Goal: Task Accomplishment & Management: Manage account settings

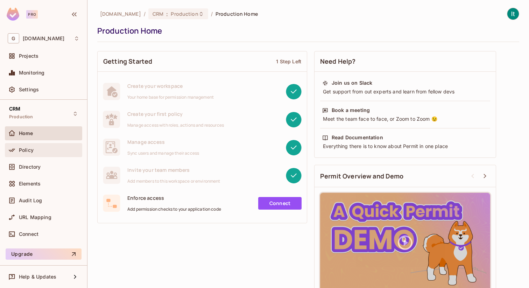
click at [36, 147] on div "Policy" at bounding box center [49, 150] width 61 height 6
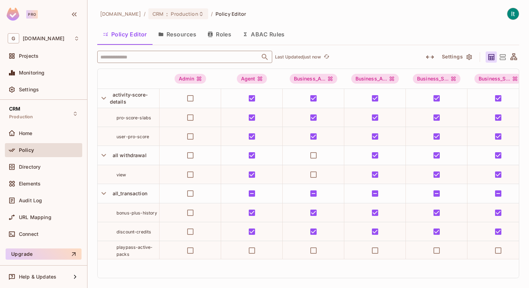
click at [165, 60] on input "text" at bounding box center [179, 57] width 160 height 12
click at [38, 133] on div "Home" at bounding box center [49, 133] width 61 height 6
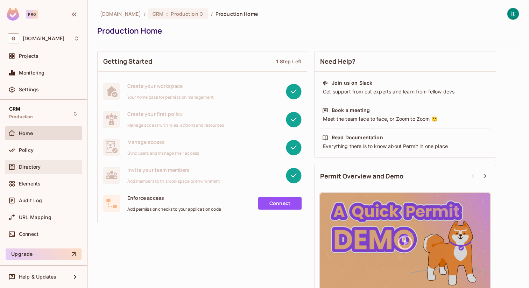
click at [39, 168] on span "Directory" at bounding box center [30, 167] width 22 height 6
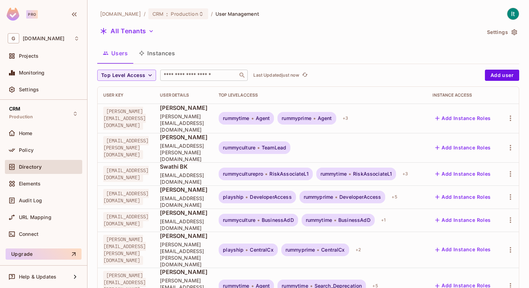
click at [189, 78] on input "text" at bounding box center [198, 75] width 73 height 7
paste input "**********"
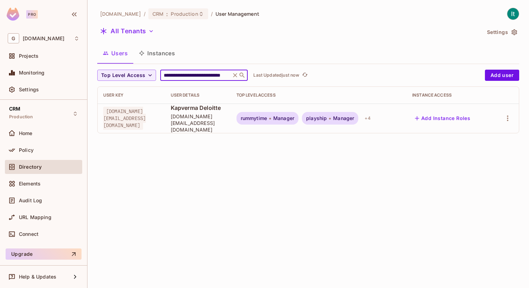
type input "**********"
click at [294, 116] on span "Manager" at bounding box center [283, 118] width 21 height 6
click at [148, 34] on icon "button" at bounding box center [151, 31] width 7 height 7
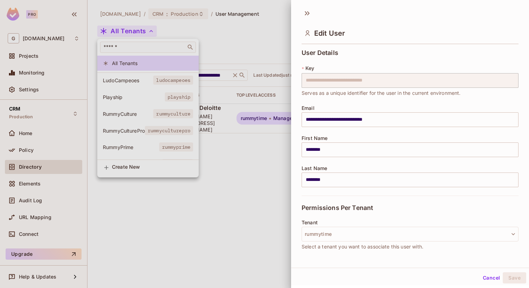
click at [125, 116] on div at bounding box center [264, 144] width 529 height 288
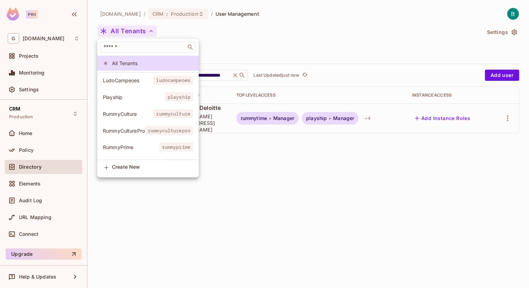
click at [125, 116] on span "RummyCulture" at bounding box center [128, 114] width 50 height 7
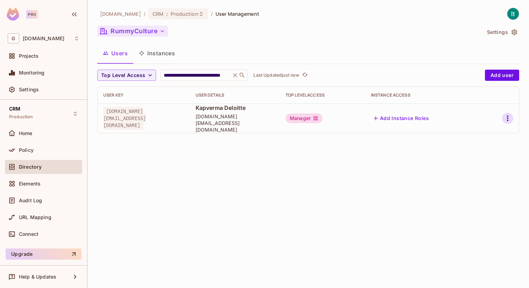
click at [510, 114] on icon "button" at bounding box center [507, 118] width 8 height 8
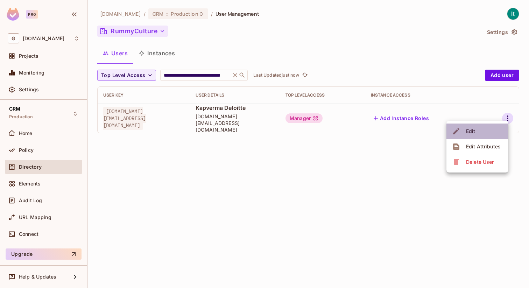
click at [473, 133] on div "Edit" at bounding box center [470, 131] width 9 height 7
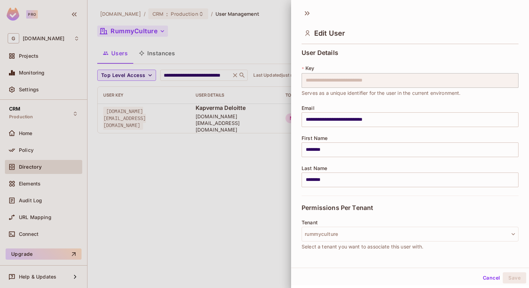
scroll to position [90, 0]
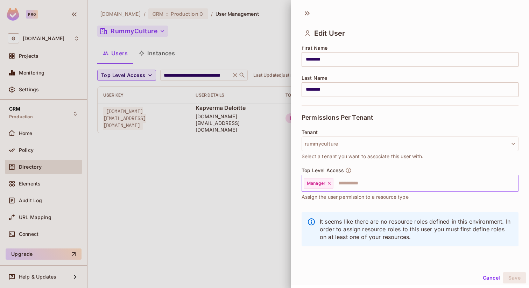
click at [331, 184] on icon at bounding box center [329, 183] width 5 height 5
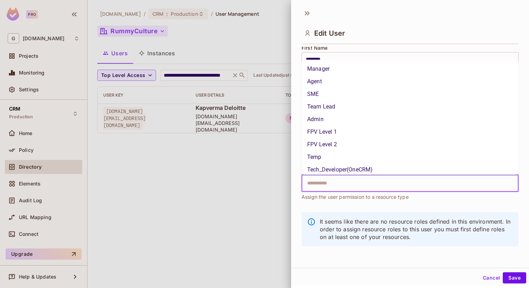
click at [322, 183] on input "text" at bounding box center [404, 183] width 202 height 14
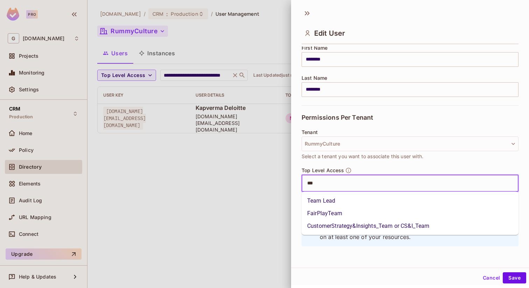
type input "****"
click at [341, 198] on li "Team Lead" at bounding box center [409, 200] width 217 height 13
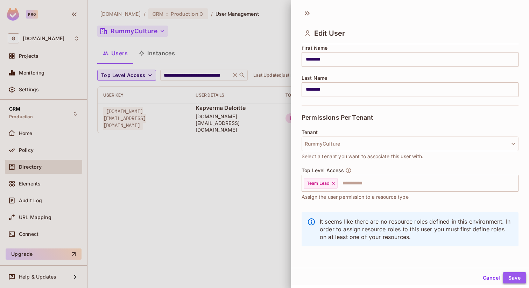
click at [513, 280] on button "Save" at bounding box center [514, 277] width 23 height 11
